Goal: Feedback & Contribution: Contribute content

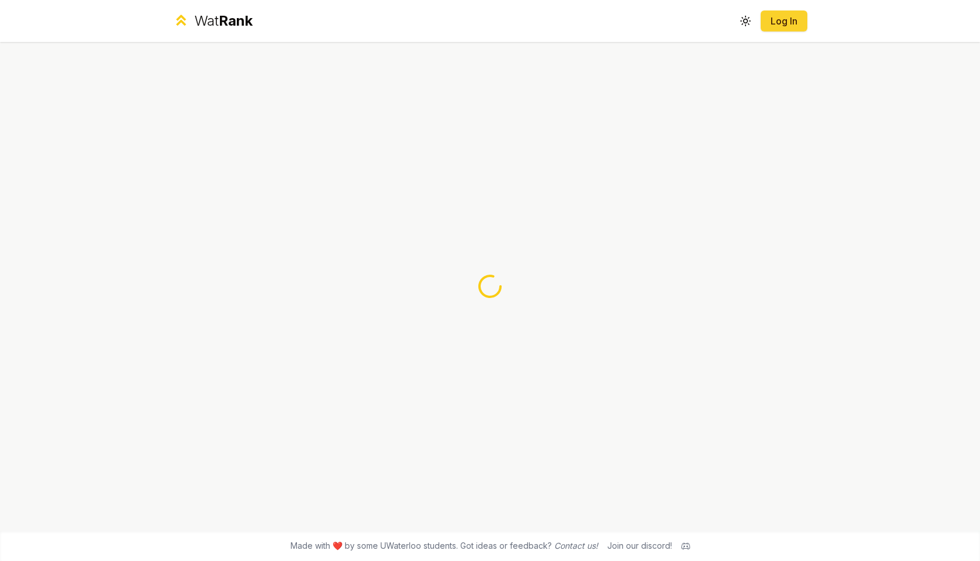
click at [794, 25] on link "Log In" at bounding box center [784, 21] width 28 height 14
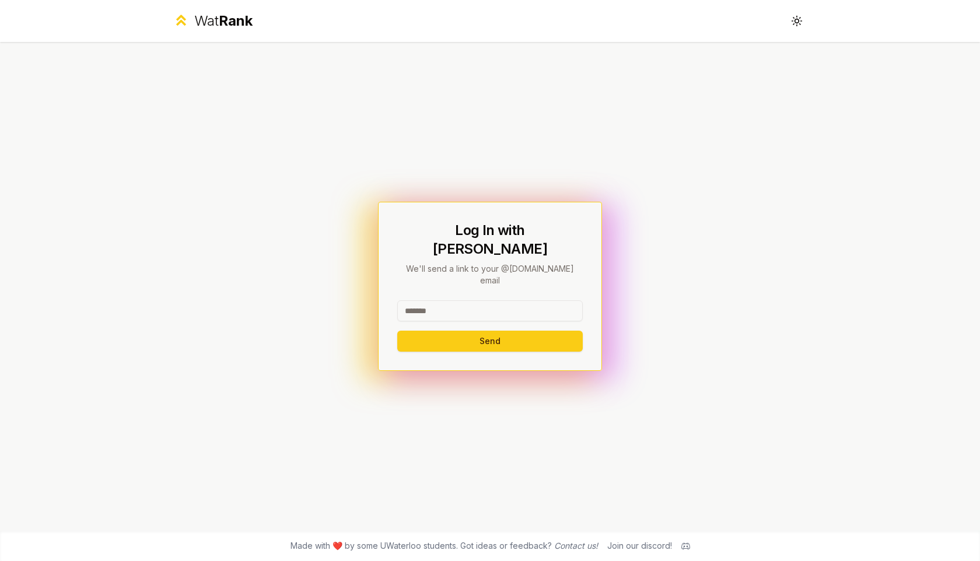
click at [506, 300] on input at bounding box center [490, 310] width 186 height 21
type input "********"
click at [422, 331] on button "Send" at bounding box center [490, 341] width 186 height 21
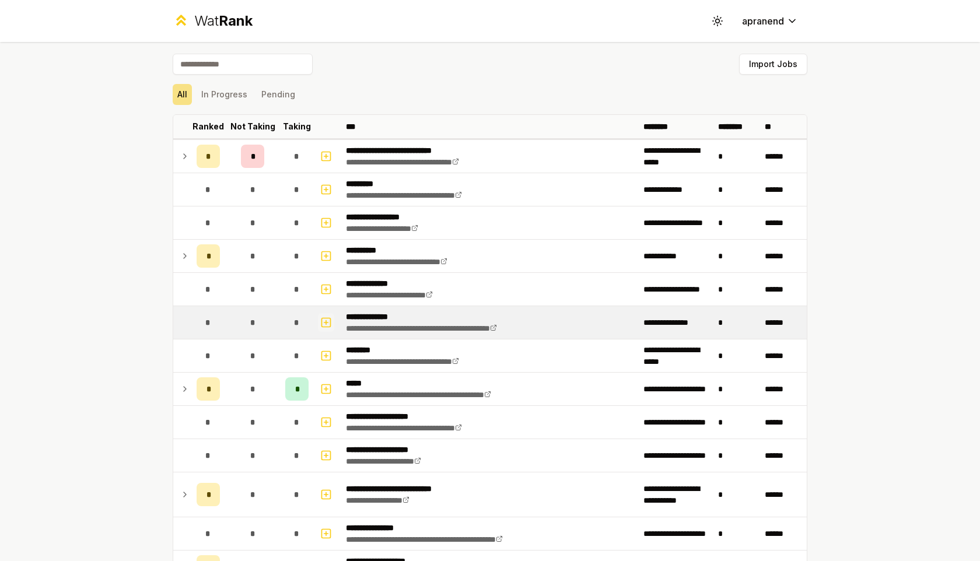
click at [329, 325] on icon "button" at bounding box center [326, 323] width 12 height 14
select select
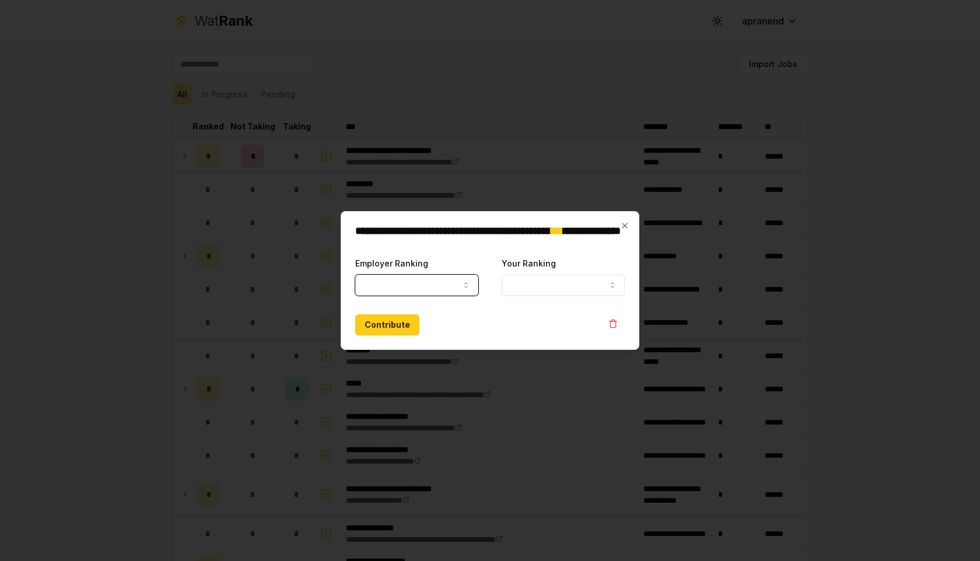
click at [452, 286] on button "Employer Ranking" at bounding box center [416, 285] width 123 height 21
select select "*****"
click at [546, 284] on button "Your Ranking" at bounding box center [563, 285] width 123 height 21
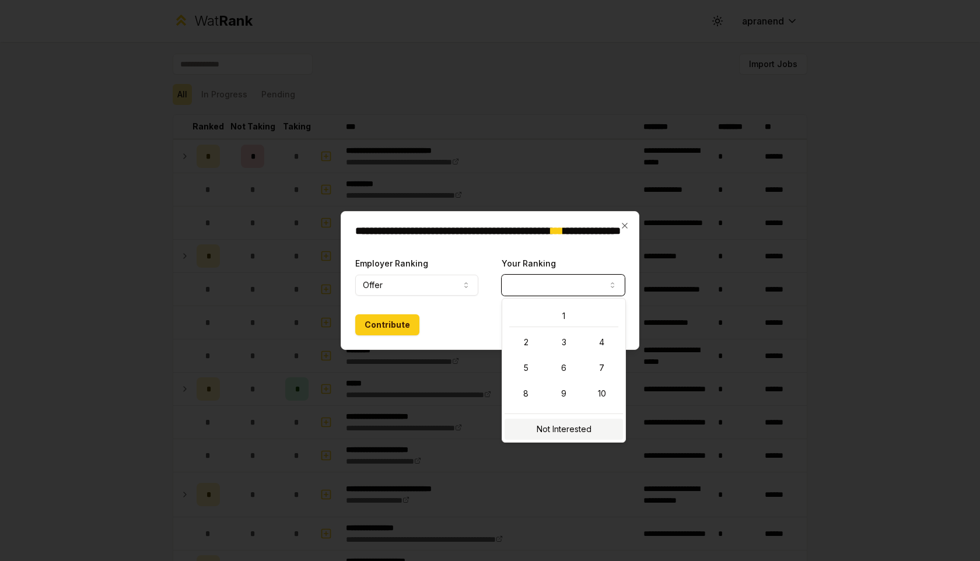
select select "**********"
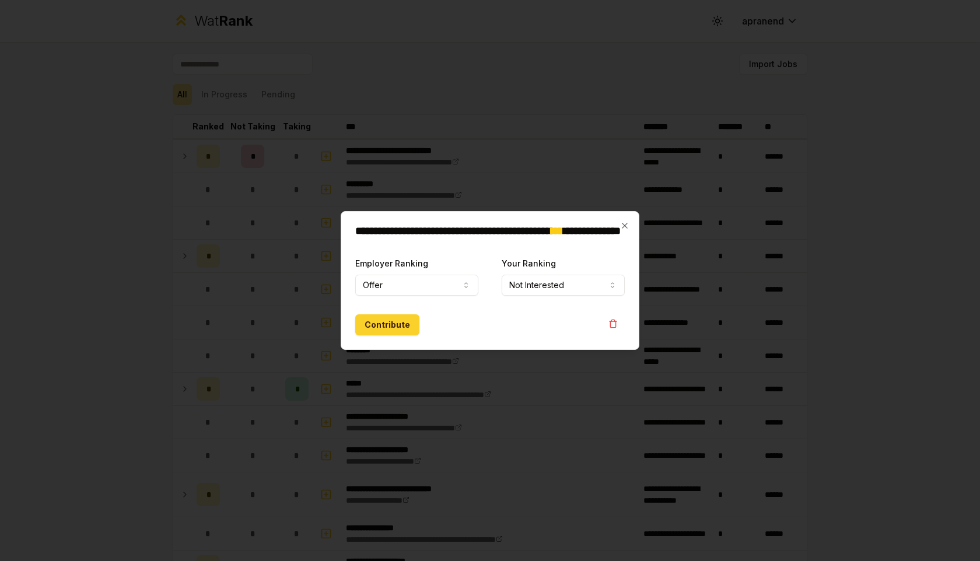
click at [388, 322] on button "Contribute" at bounding box center [387, 325] width 64 height 21
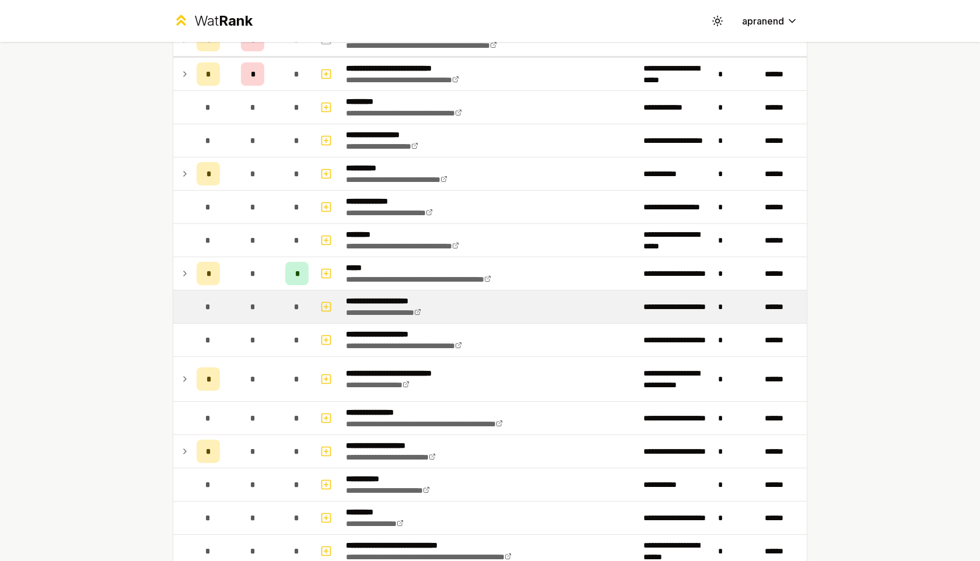
scroll to position [146, 0]
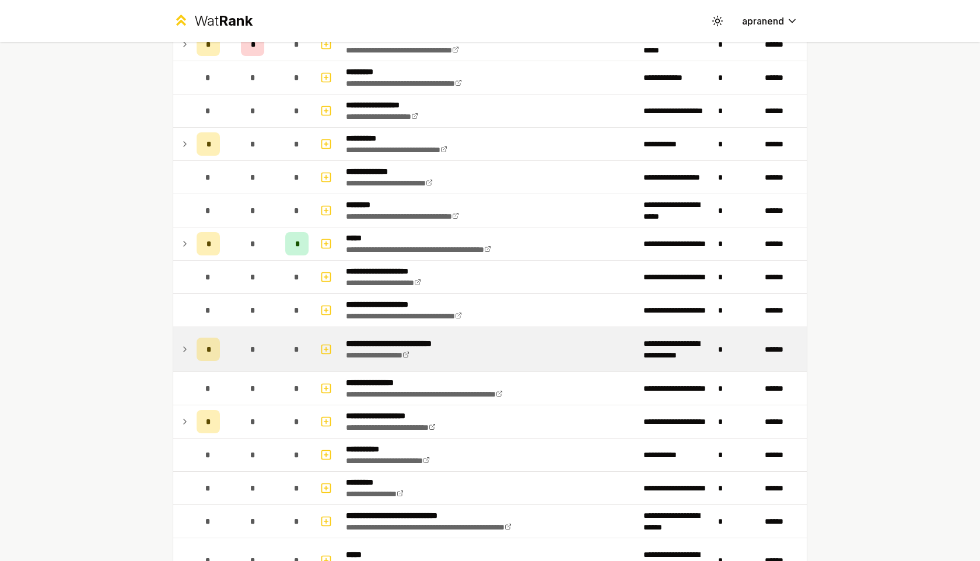
click at [183, 351] on icon at bounding box center [184, 350] width 9 height 14
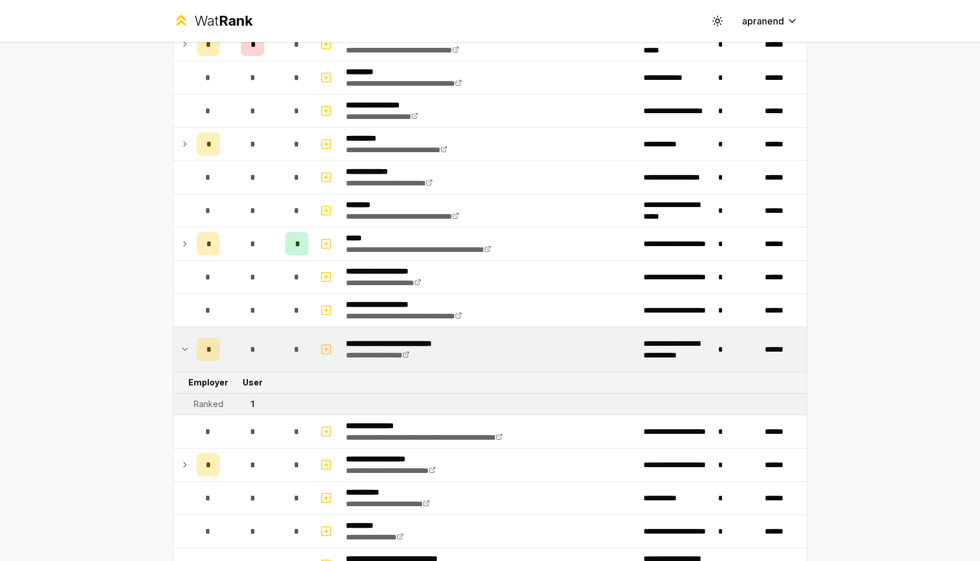
click at [183, 351] on icon at bounding box center [184, 350] width 9 height 14
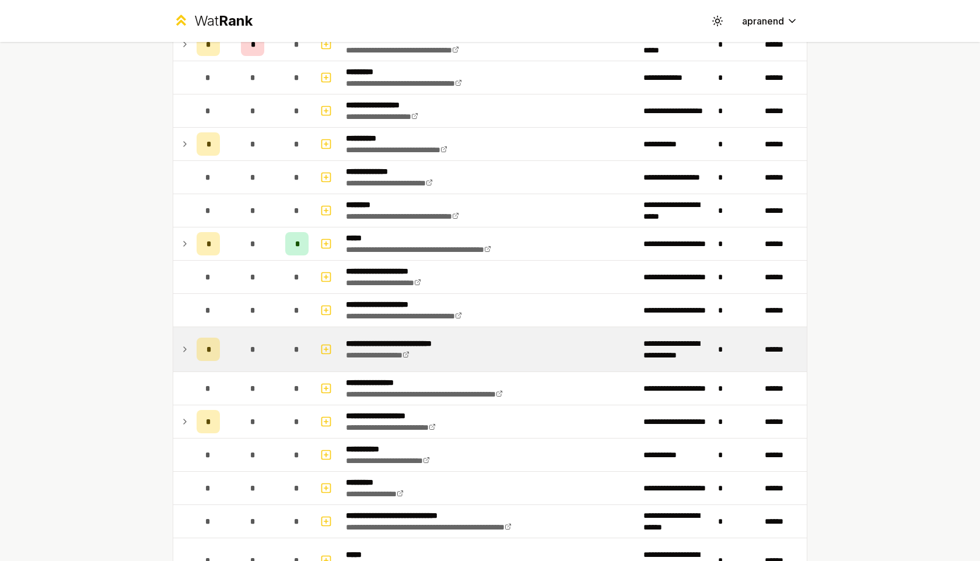
click at [184, 351] on icon at bounding box center [185, 349] width 2 height 5
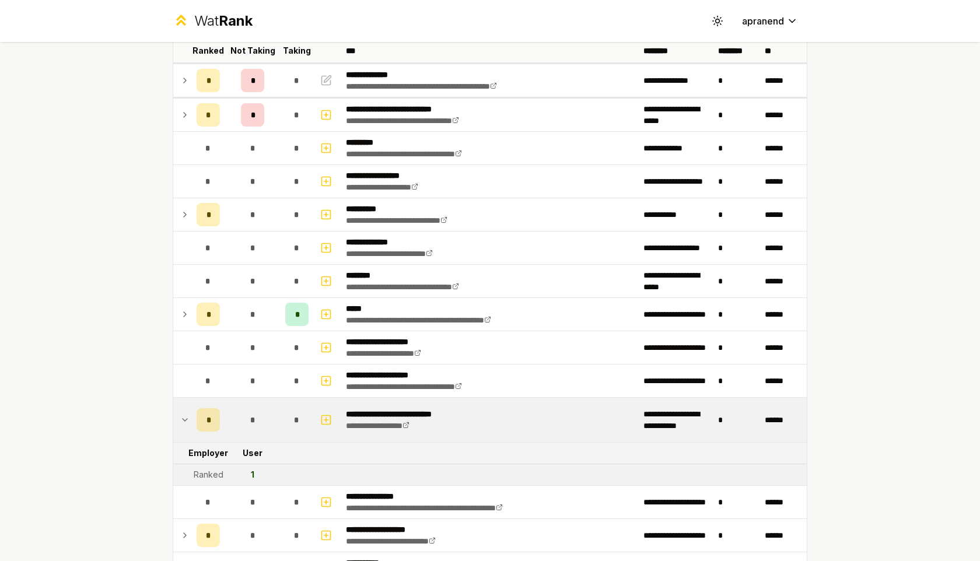
scroll to position [95, 0]
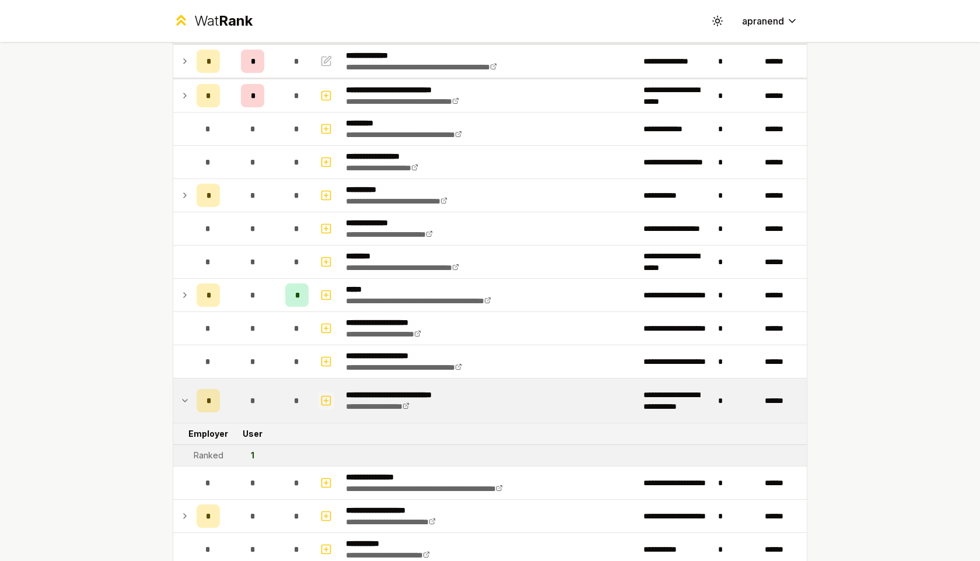
click at [327, 401] on icon "button" at bounding box center [326, 401] width 4 height 0
select select
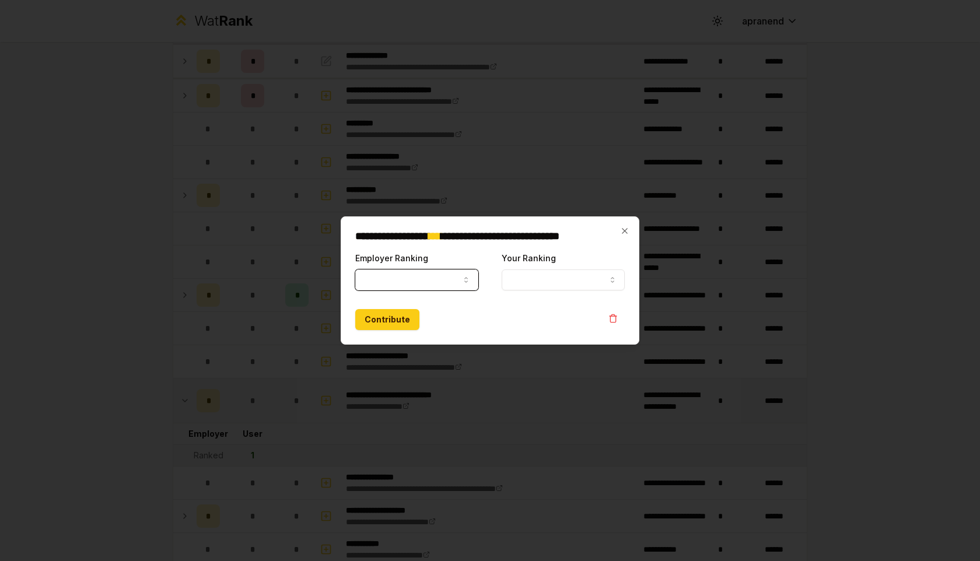
click at [450, 281] on button "Employer Ranking" at bounding box center [416, 280] width 123 height 21
select select "******"
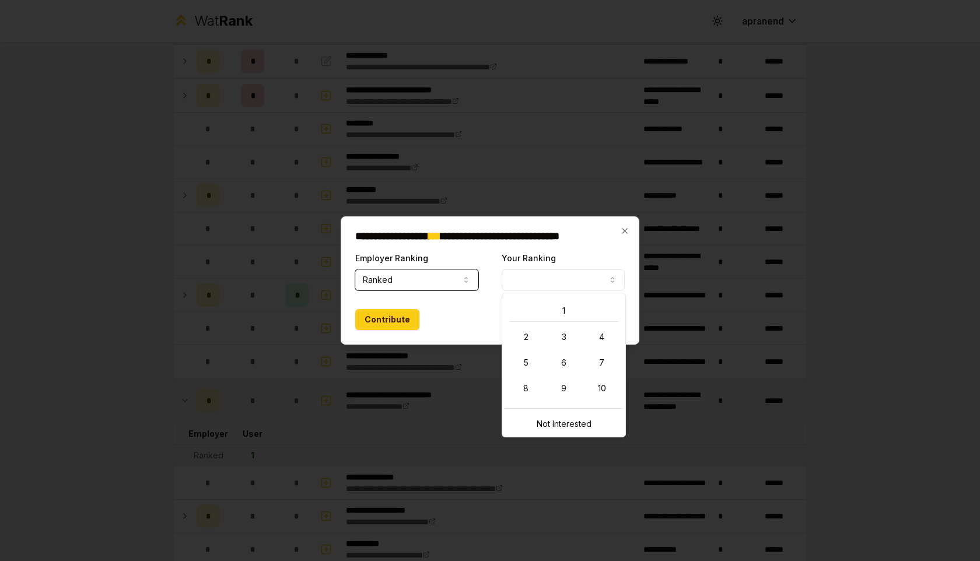
click at [533, 288] on button "Your Ranking" at bounding box center [563, 280] width 123 height 21
select select "**********"
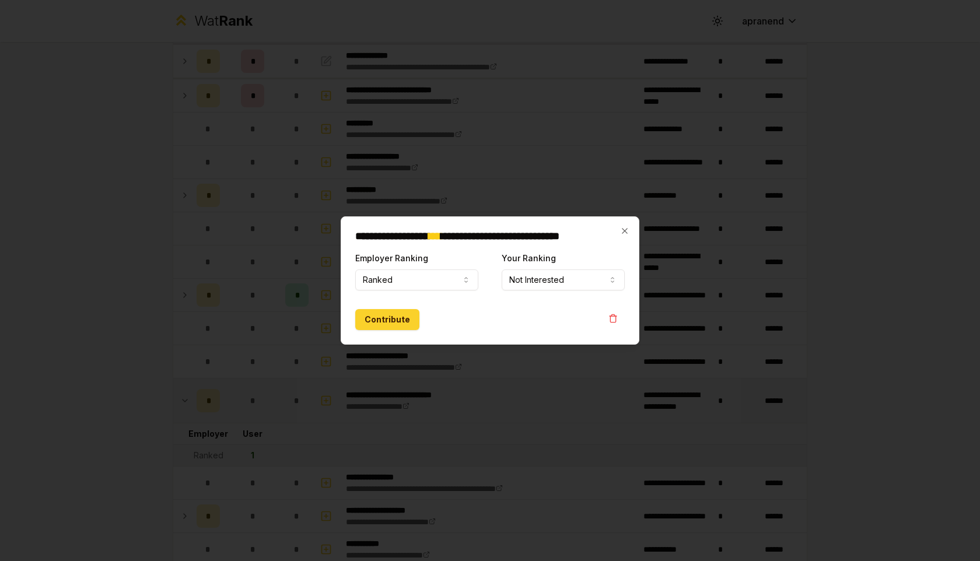
click at [392, 320] on button "Contribute" at bounding box center [387, 319] width 64 height 21
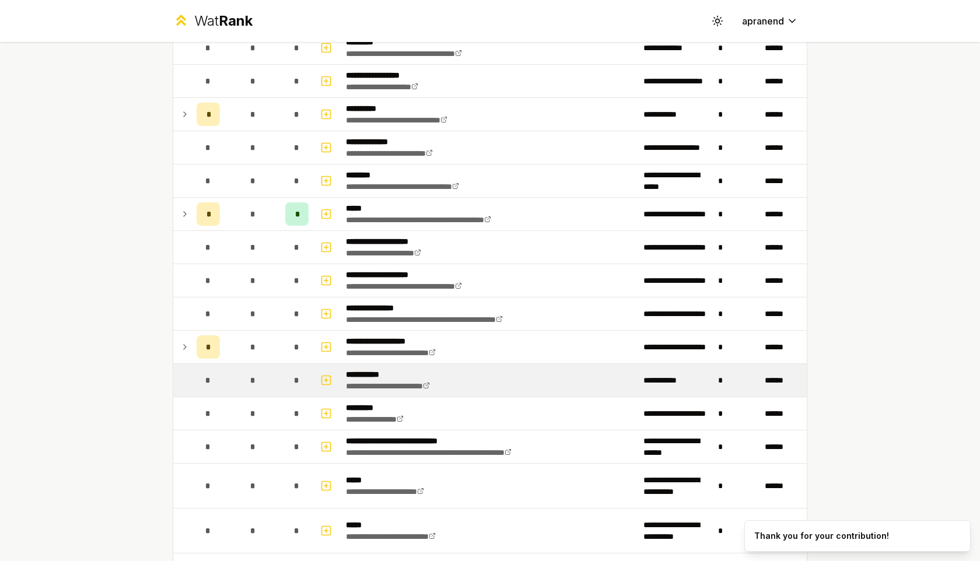
scroll to position [0, 0]
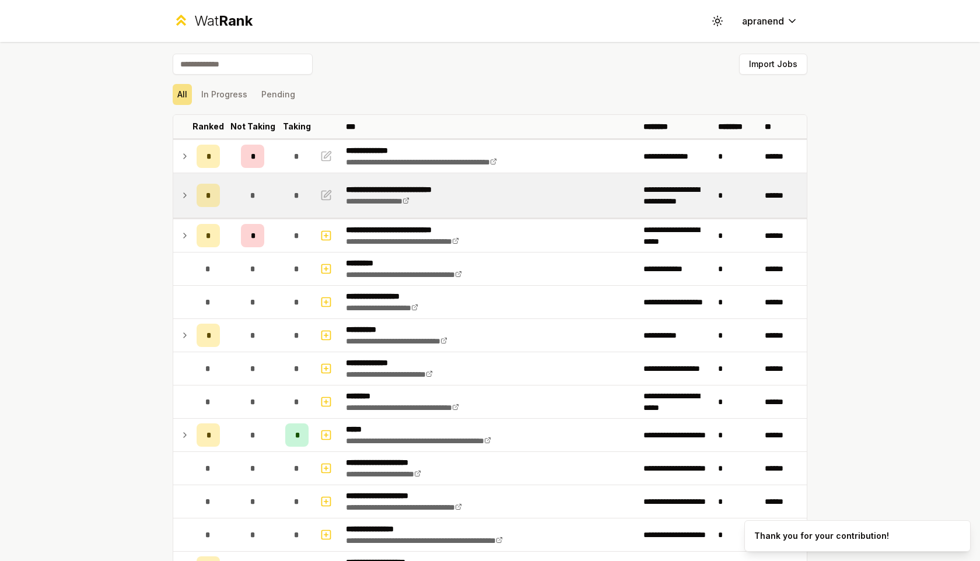
click at [184, 193] on icon at bounding box center [184, 195] width 9 height 14
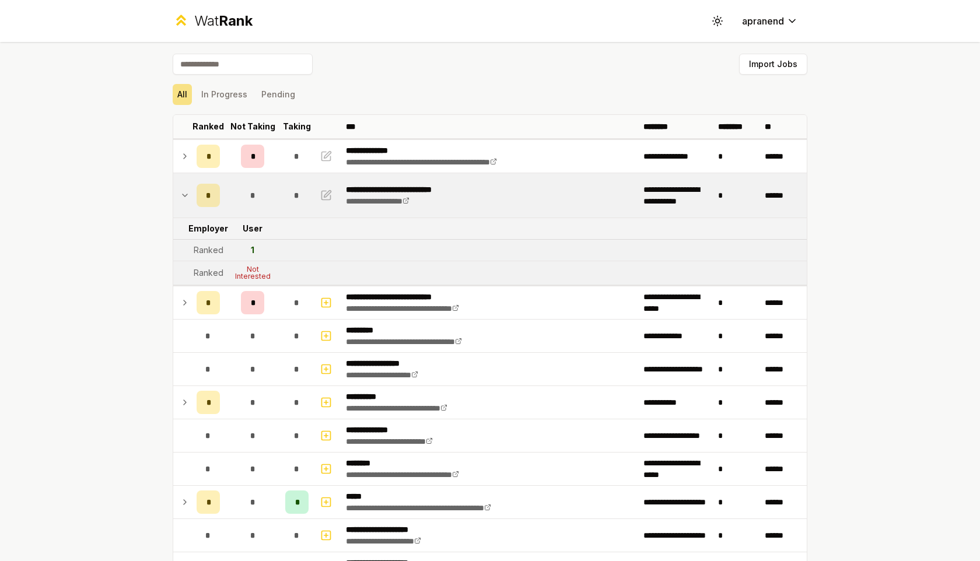
click at [184, 193] on icon at bounding box center [184, 195] width 9 height 14
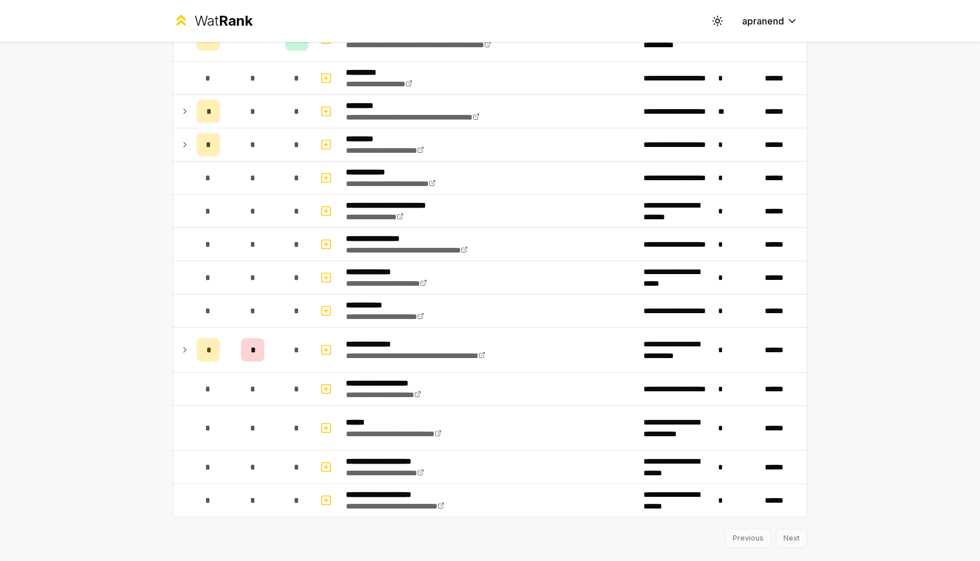
scroll to position [1549, 0]
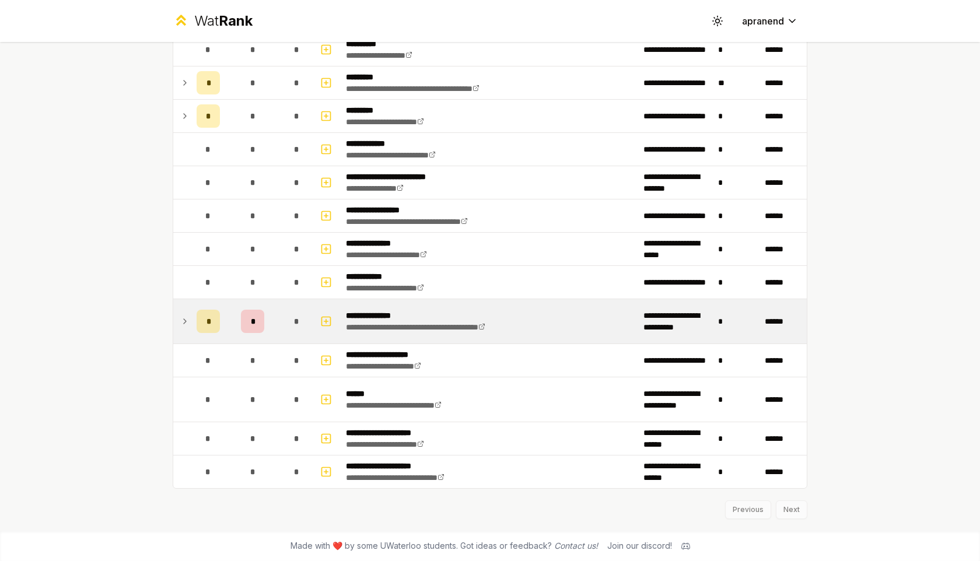
click at [183, 329] on td at bounding box center [182, 321] width 19 height 44
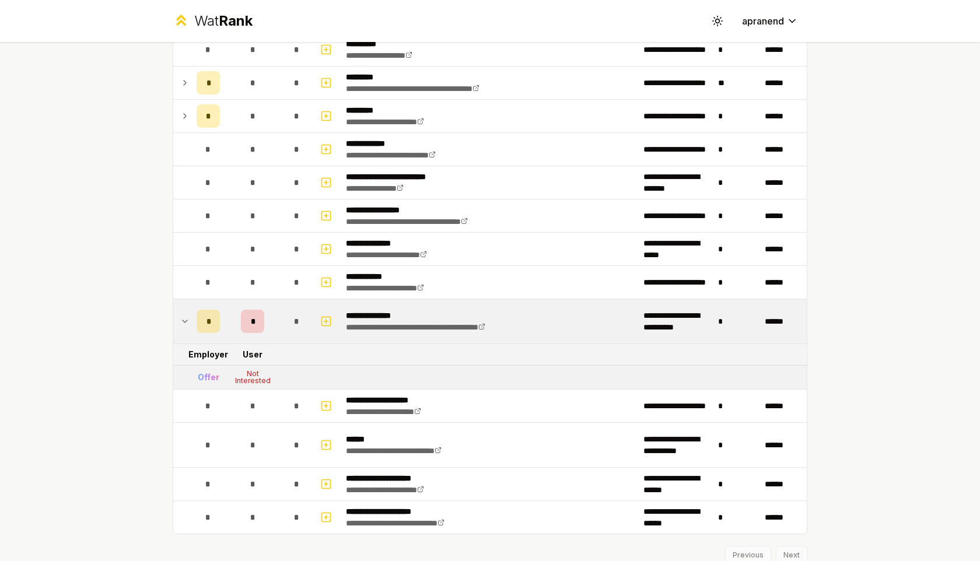
click at [183, 329] on td at bounding box center [182, 321] width 19 height 44
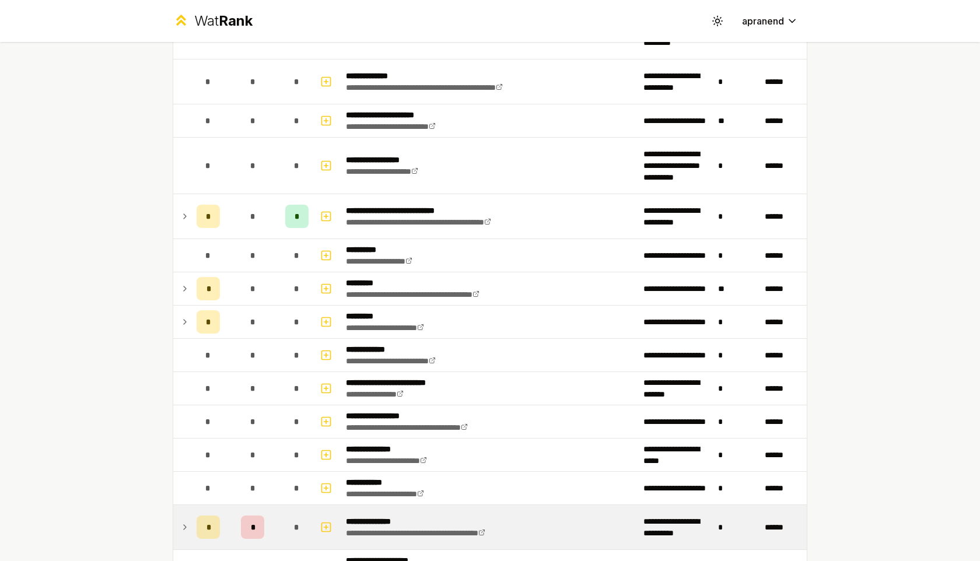
scroll to position [1263, 0]
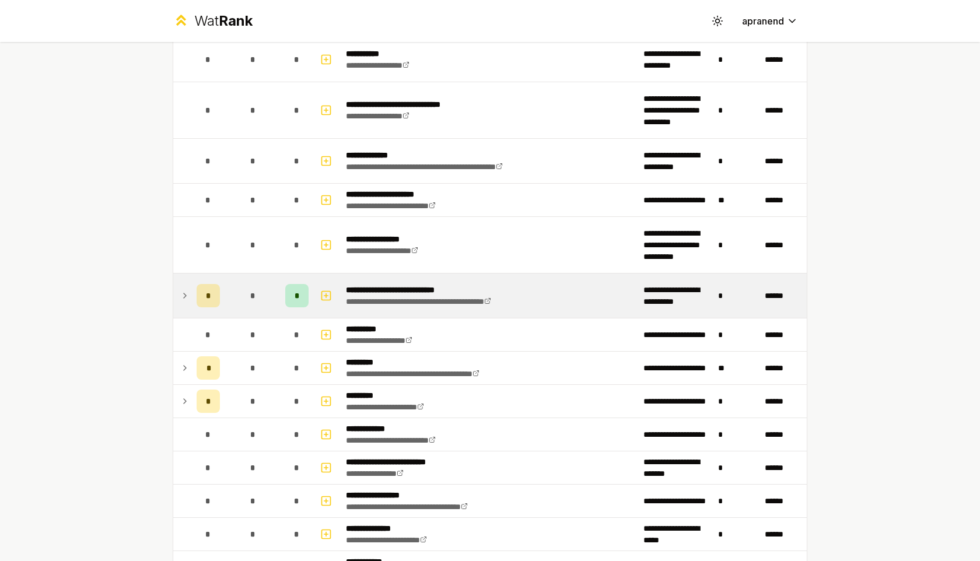
click at [187, 289] on icon at bounding box center [184, 296] width 9 height 14
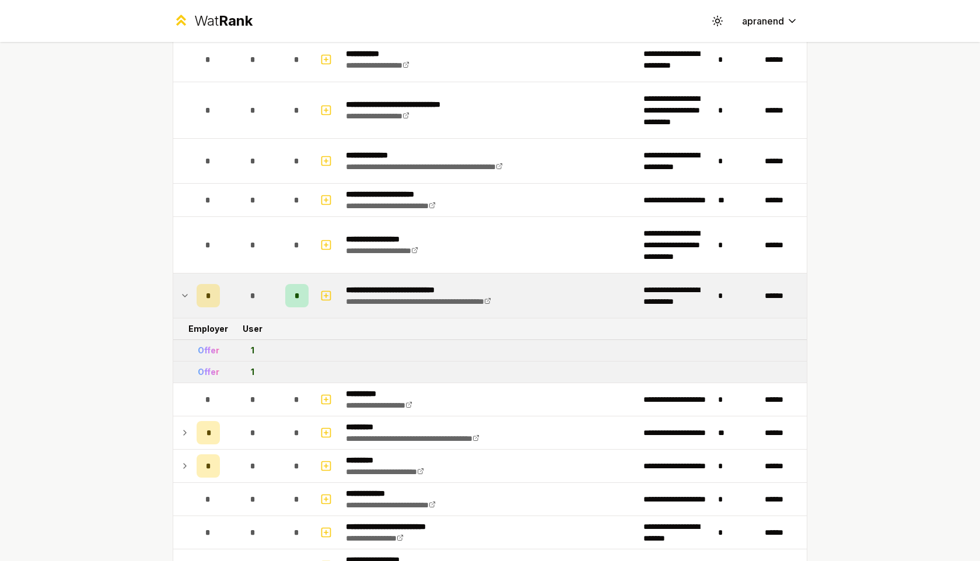
click at [187, 289] on icon at bounding box center [184, 296] width 9 height 14
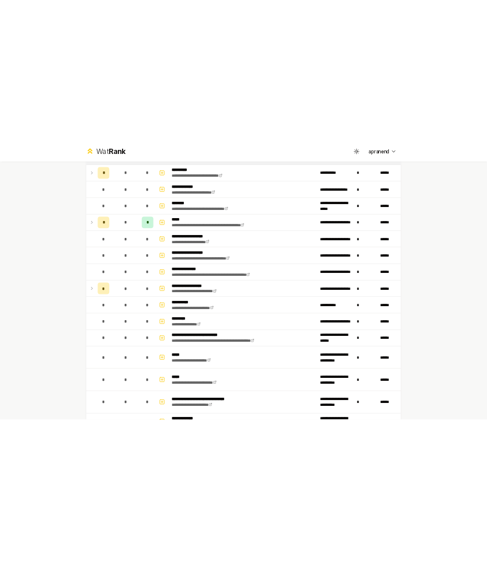
scroll to position [288, 0]
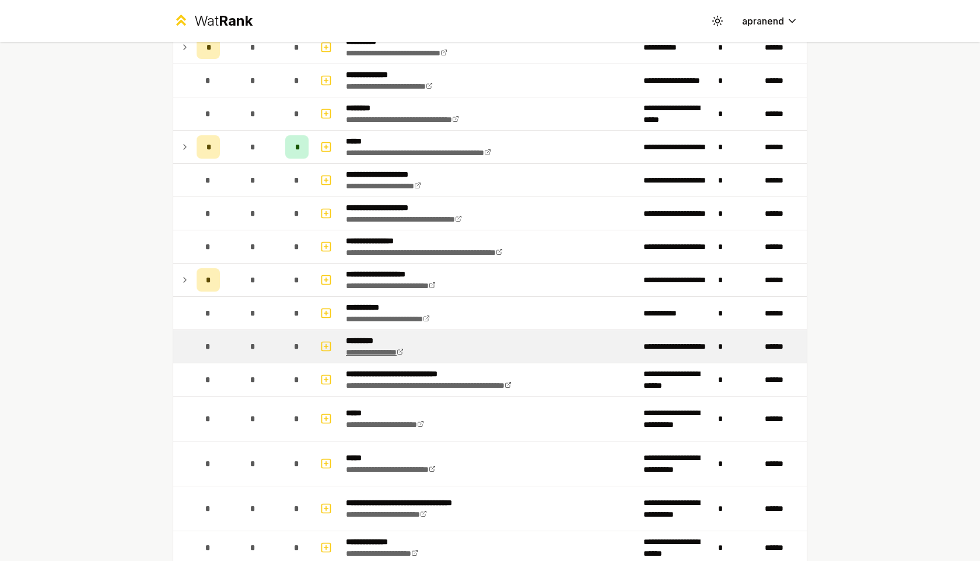
click at [404, 352] on icon at bounding box center [400, 351] width 7 height 7
